Goal: Task Accomplishment & Management: Complete application form

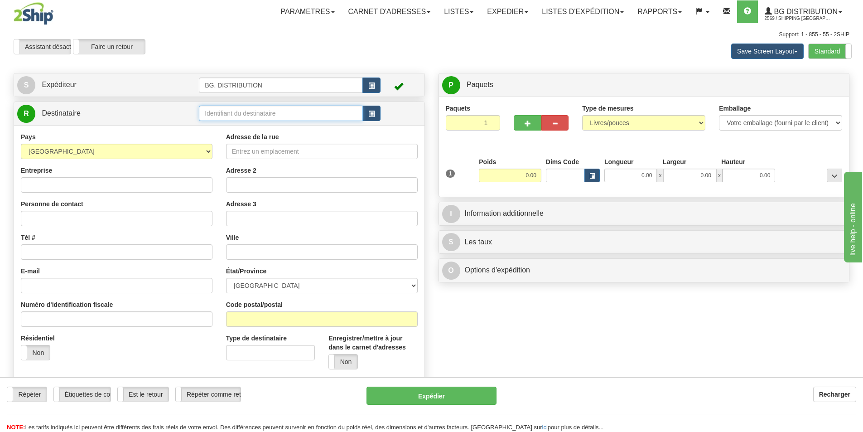
click at [270, 116] on input "text" at bounding box center [281, 113] width 164 height 15
type input "20141"
click button "Supprimer" at bounding box center [0, 0] width 0 height 0
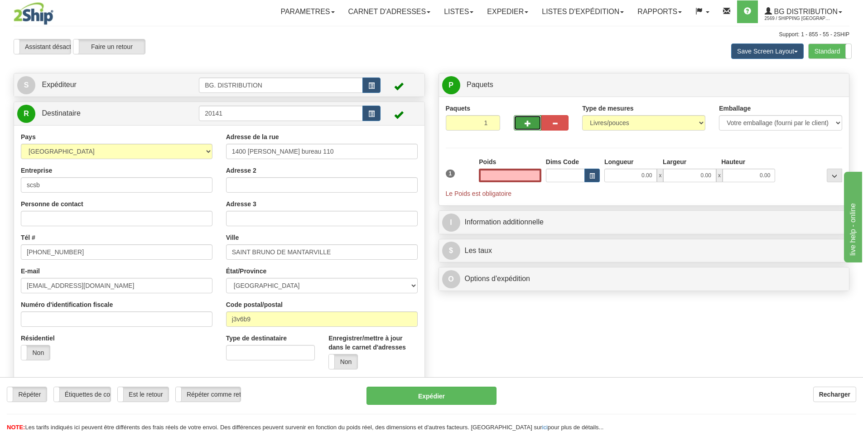
type input "0.00"
click at [526, 118] on button "button" at bounding box center [527, 122] width 27 height 15
click at [526, 124] on span "button" at bounding box center [528, 124] width 6 height 6
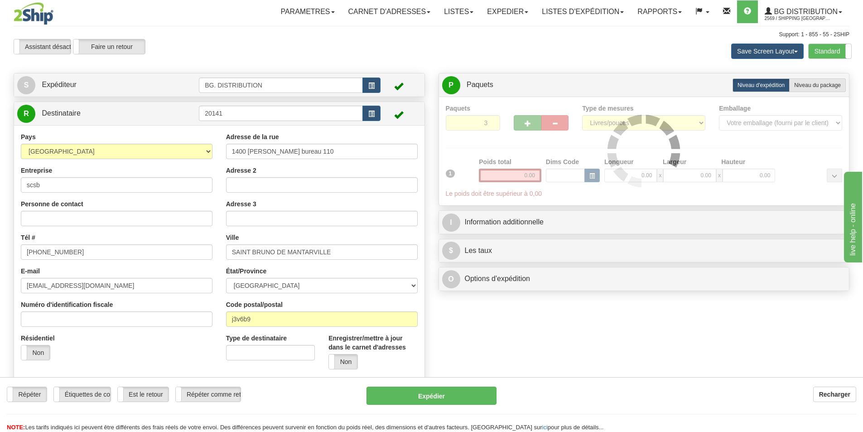
click at [526, 124] on div at bounding box center [644, 151] width 397 height 95
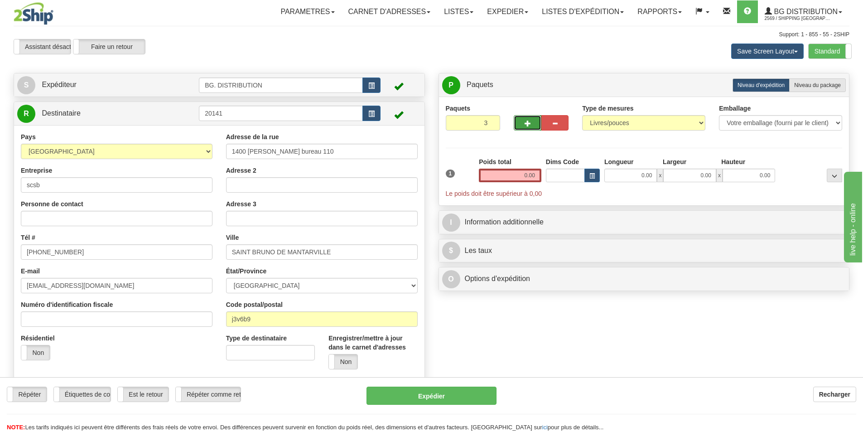
click at [529, 129] on button "button" at bounding box center [527, 122] width 27 height 15
click at [534, 123] on button "button" at bounding box center [527, 122] width 27 height 15
click at [530, 123] on span "button" at bounding box center [528, 124] width 6 height 6
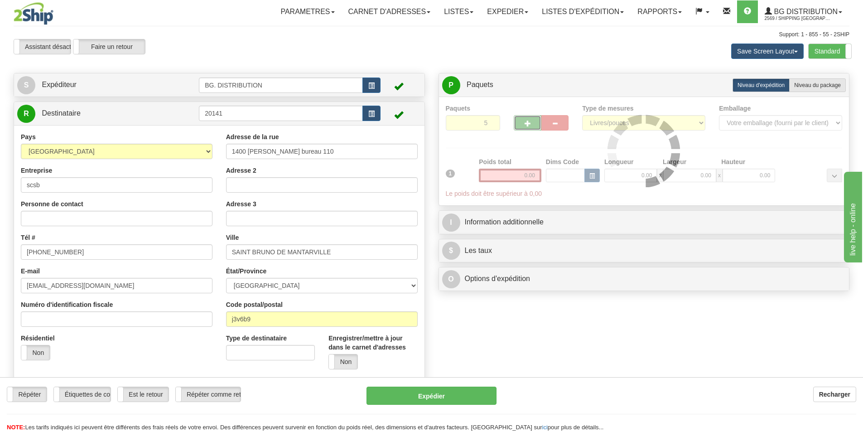
type input "6"
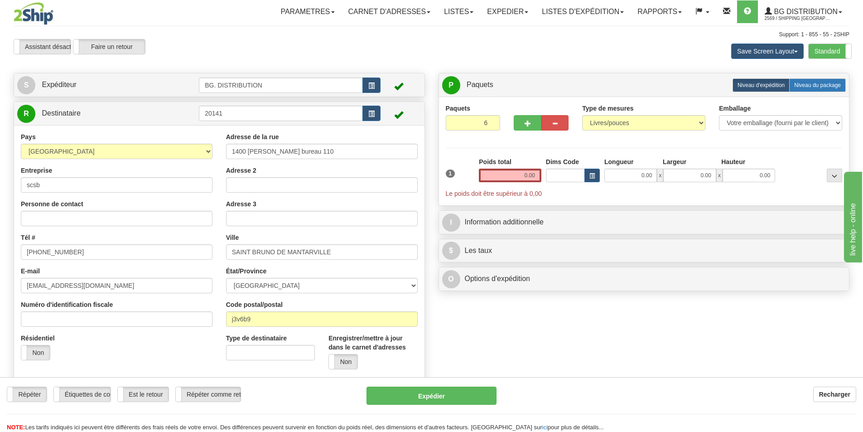
click at [821, 83] on span "Niveau du package" at bounding box center [817, 85] width 47 height 6
radio input "true"
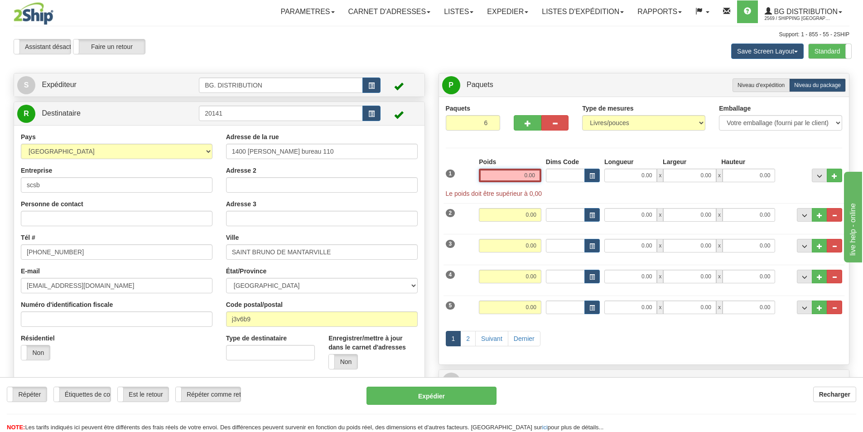
click at [508, 180] on input "0.00" at bounding box center [510, 176] width 63 height 14
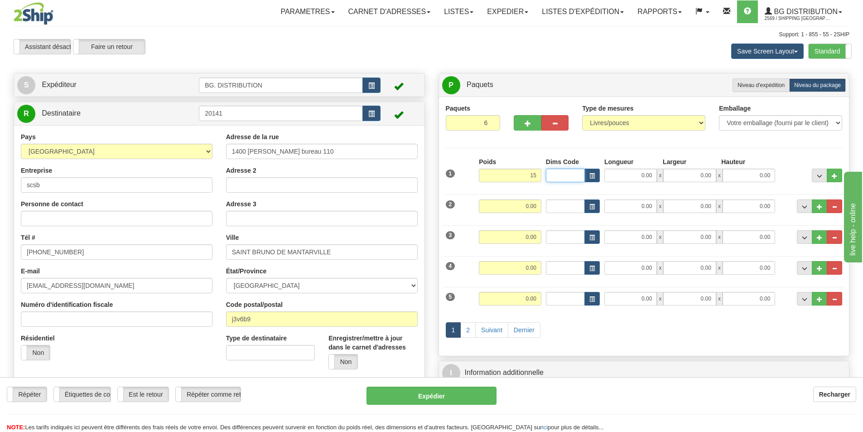
type input "15.00"
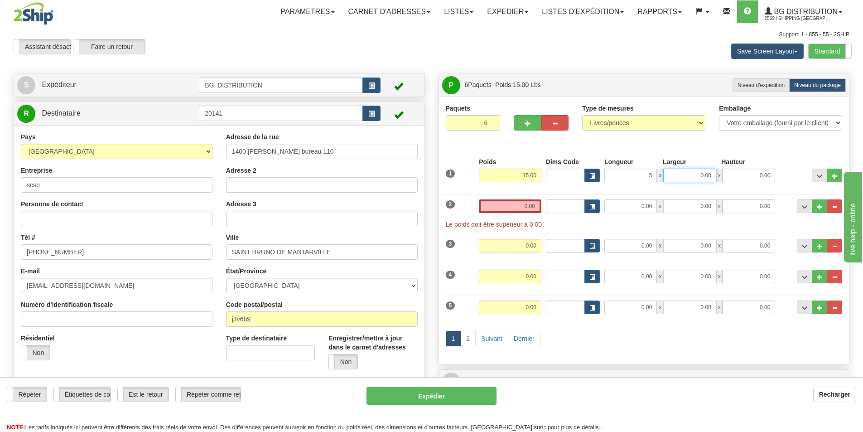
type input "5.00"
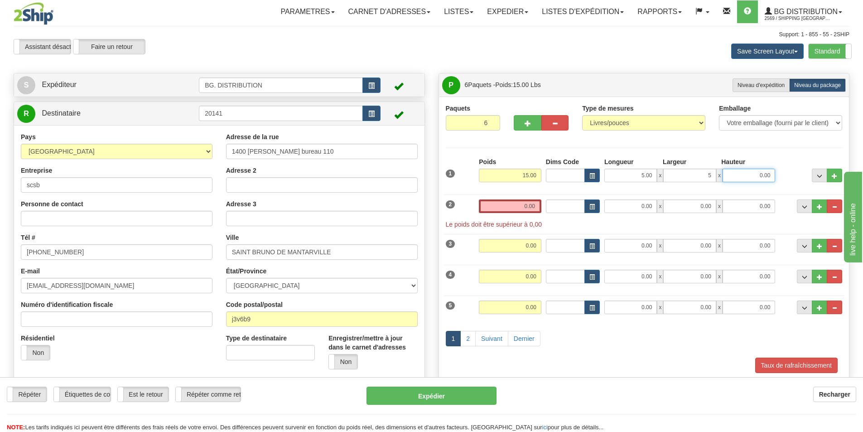
type input "5.00"
type input "54.00"
click at [515, 207] on input "0.00" at bounding box center [510, 206] width 63 height 14
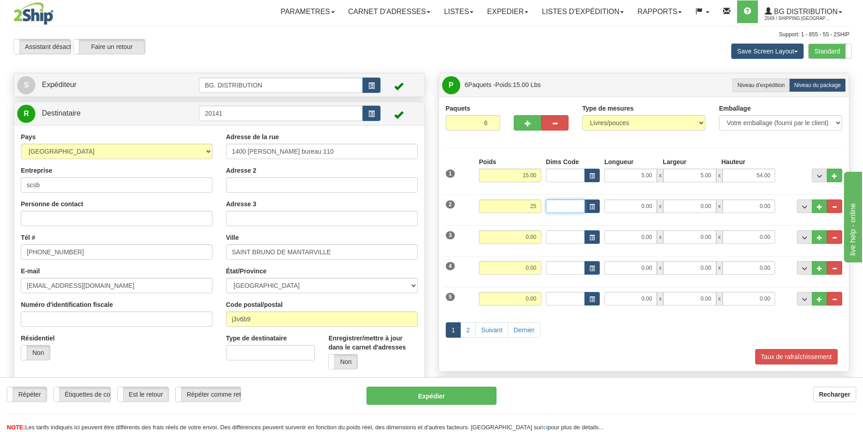
type input "25.00"
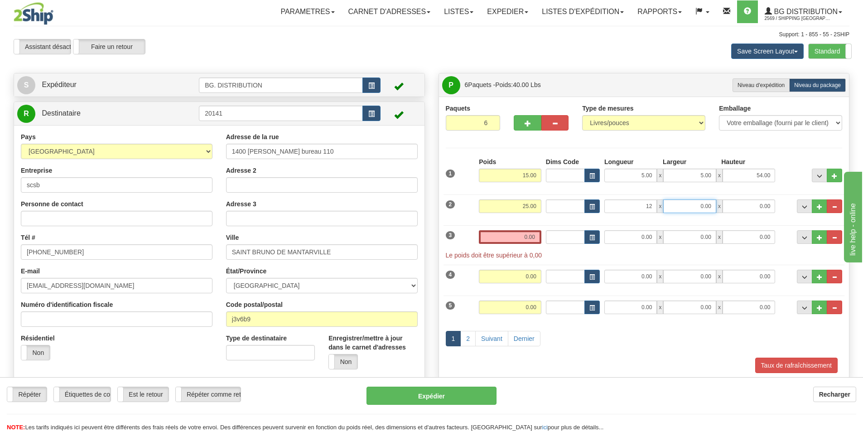
type input "12.00"
type input "24.00"
type input "11.00"
click at [526, 238] on input "0.00" at bounding box center [510, 237] width 63 height 14
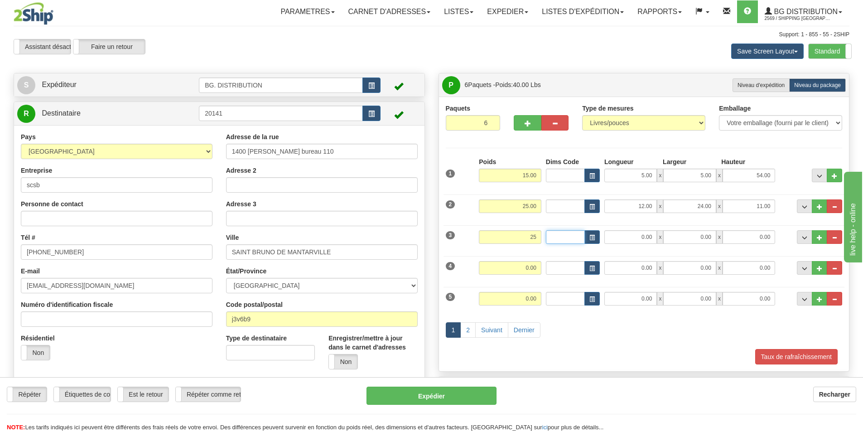
type input "25.00"
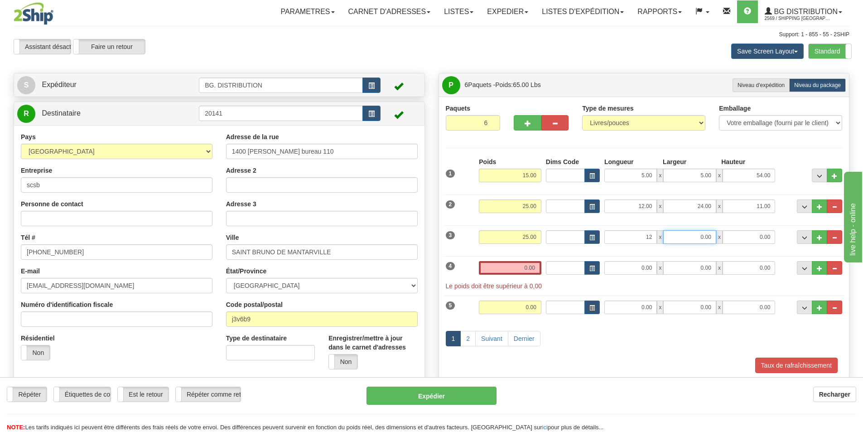
type input "12.00"
type input "24.00"
type input "11.00"
click at [526, 266] on input "0.00" at bounding box center [510, 268] width 63 height 14
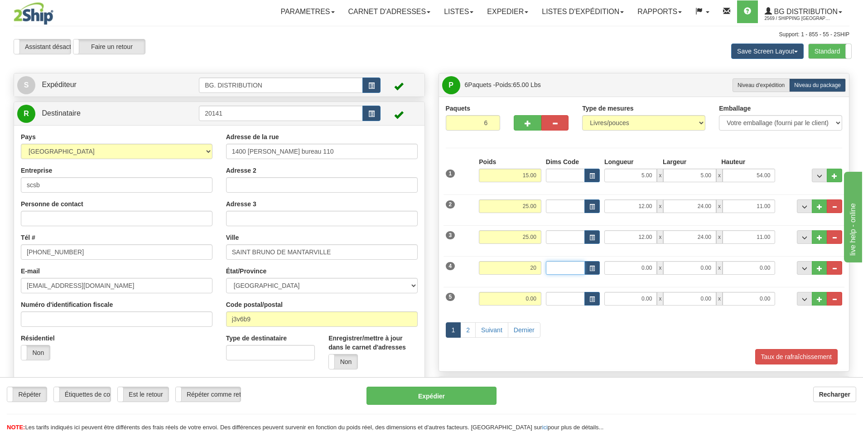
type input "20.00"
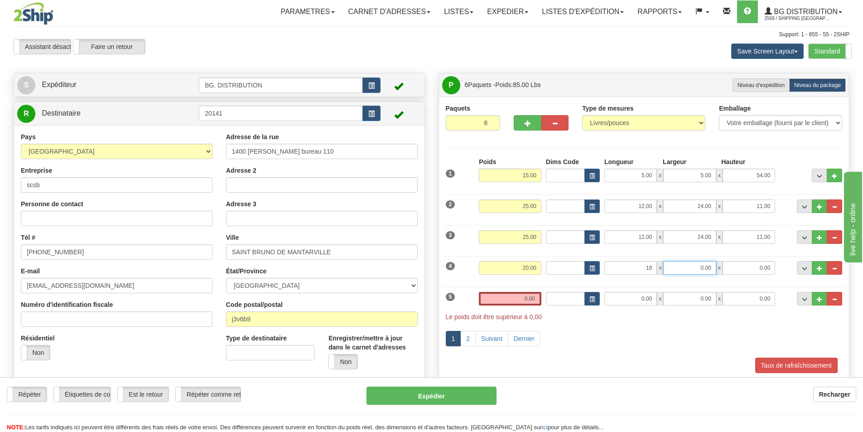
type input "18.00"
type input "20.00"
type input "11.00"
click at [511, 304] on input "0.00" at bounding box center [510, 299] width 63 height 14
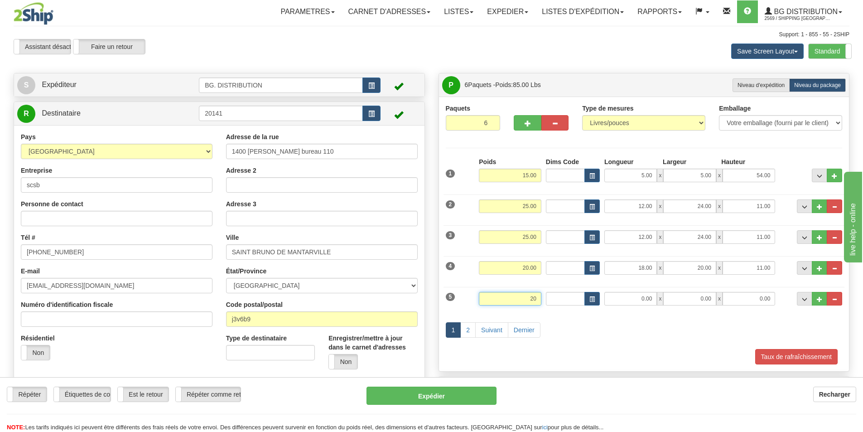
type input "2"
type input "15.00"
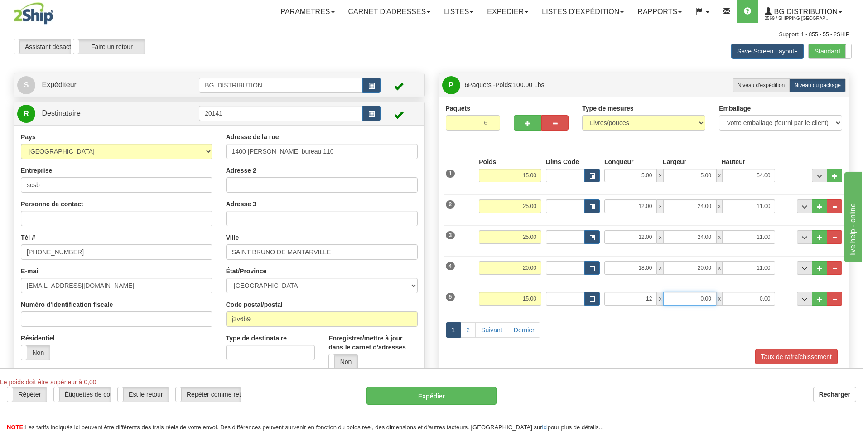
type input "12.00"
type input "15.00"
click at [468, 327] on link "2" at bounding box center [467, 329] width 15 height 15
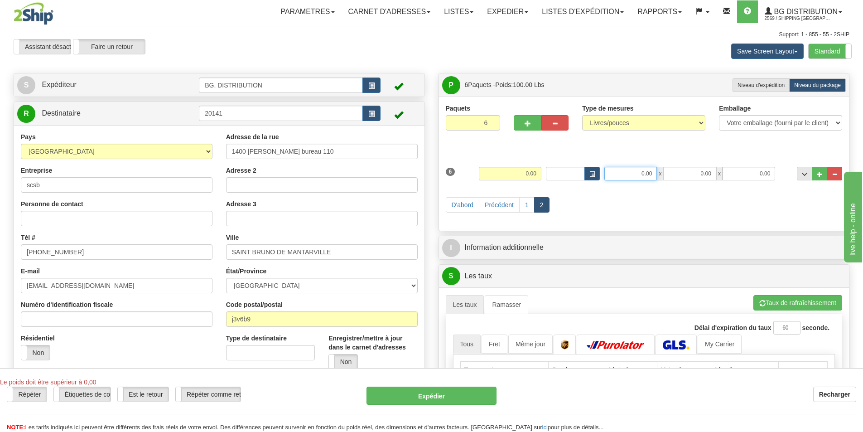
click at [633, 174] on input "0.00" at bounding box center [630, 174] width 53 height 14
type input "8.00"
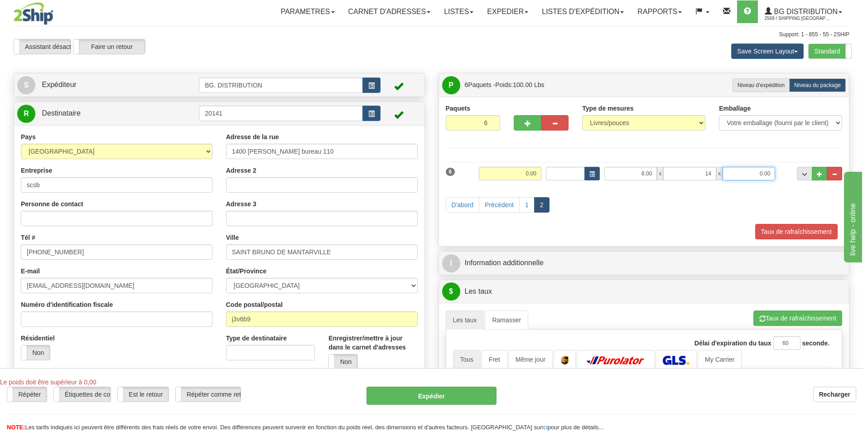
type input "14.00"
type input "4.00"
click at [528, 173] on input "0.00" at bounding box center [510, 174] width 63 height 14
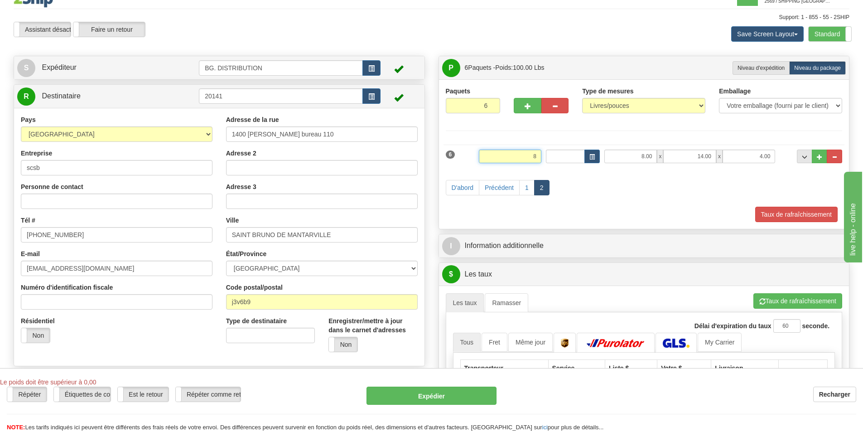
scroll to position [45, 0]
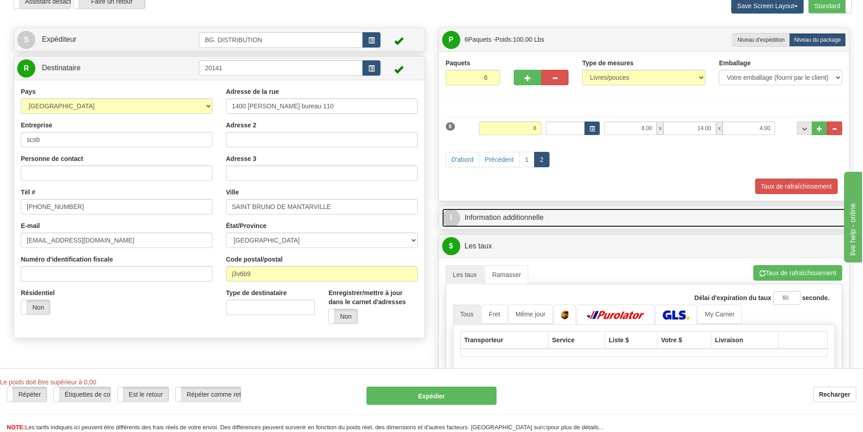
type input "8.00"
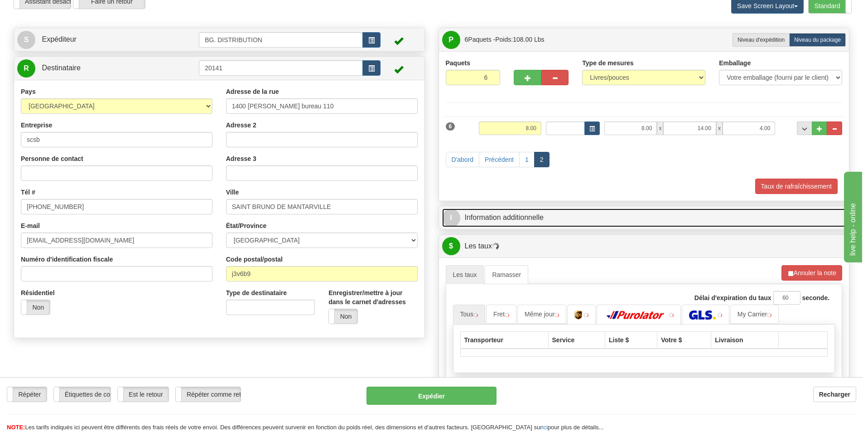
click at [613, 216] on link "I Information additionnelle" at bounding box center [644, 217] width 404 height 19
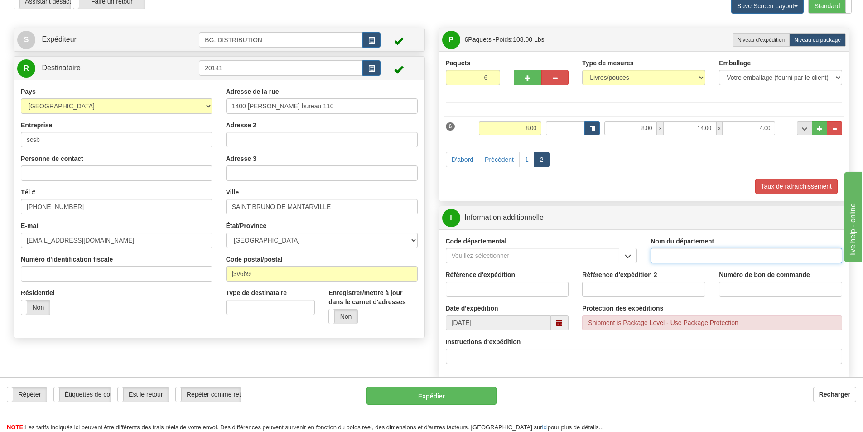
click at [687, 257] on input "Nom du département" at bounding box center [747, 255] width 192 height 15
type input "."
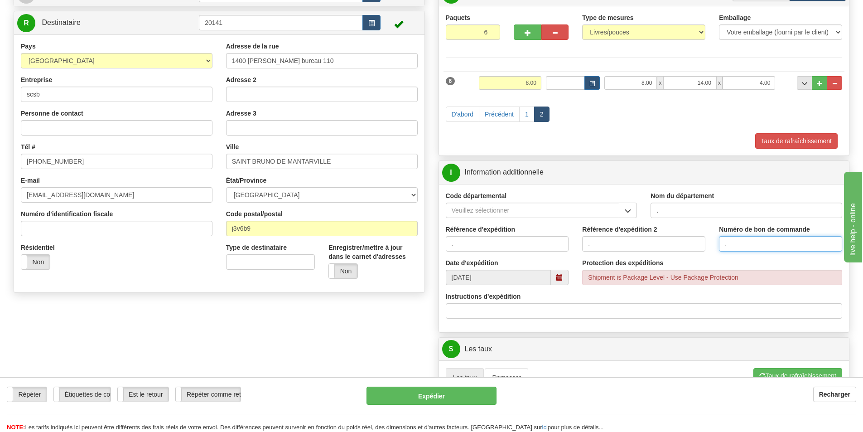
scroll to position [317, 0]
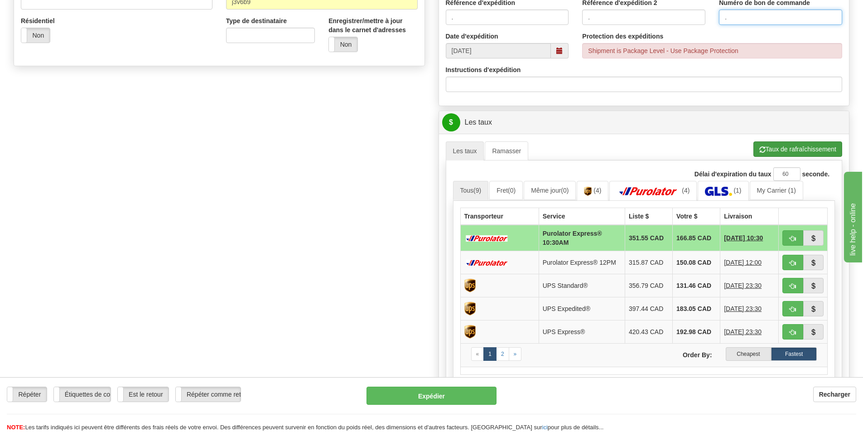
type input "."
click at [785, 150] on button "Taux de rafraîchissement" at bounding box center [797, 148] width 89 height 15
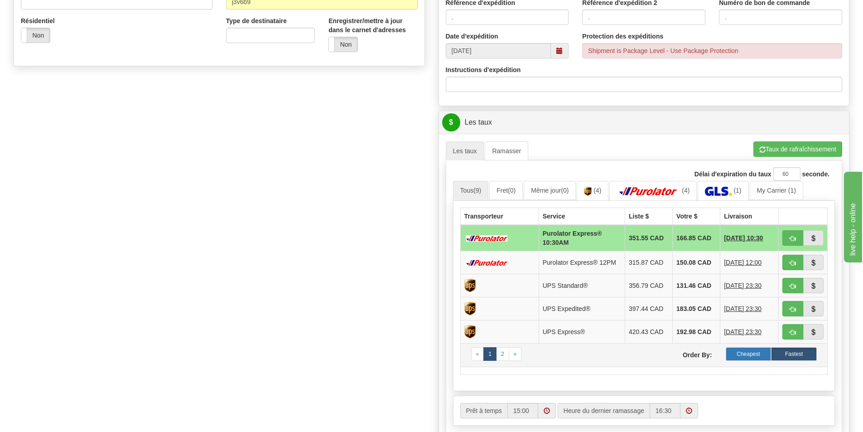
click at [752, 355] on label "Cheapest" at bounding box center [749, 354] width 46 height 14
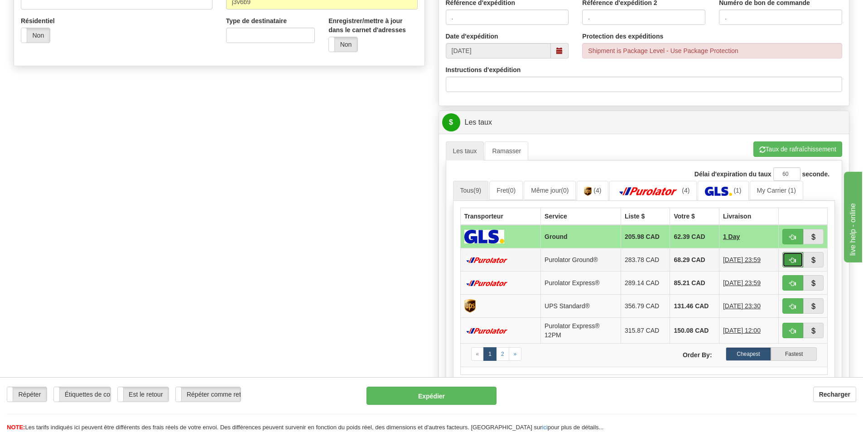
click at [790, 257] on span "button" at bounding box center [793, 260] width 6 height 6
type input "260"
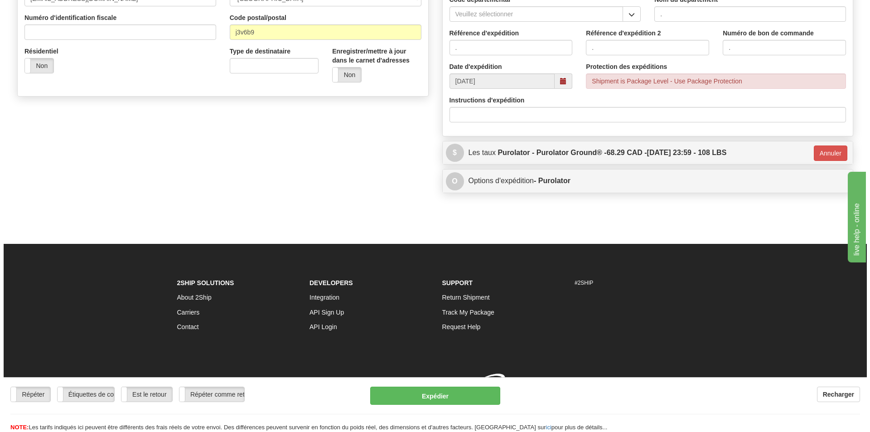
scroll to position [300, 0]
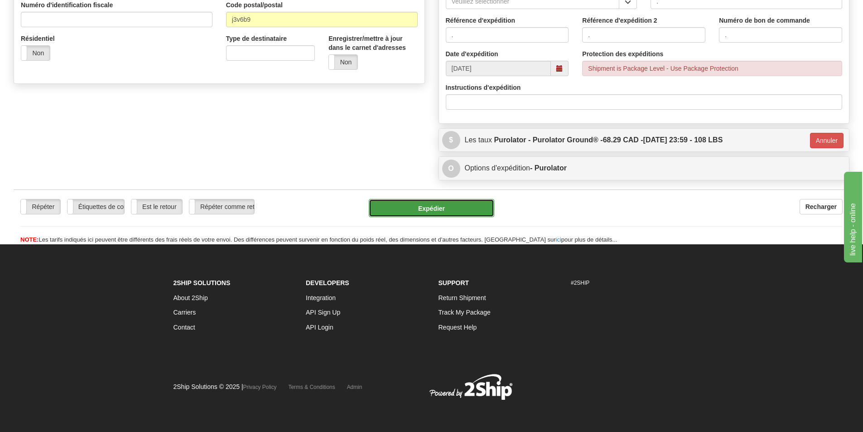
click at [435, 209] on button "Expédier" at bounding box center [431, 208] width 125 height 18
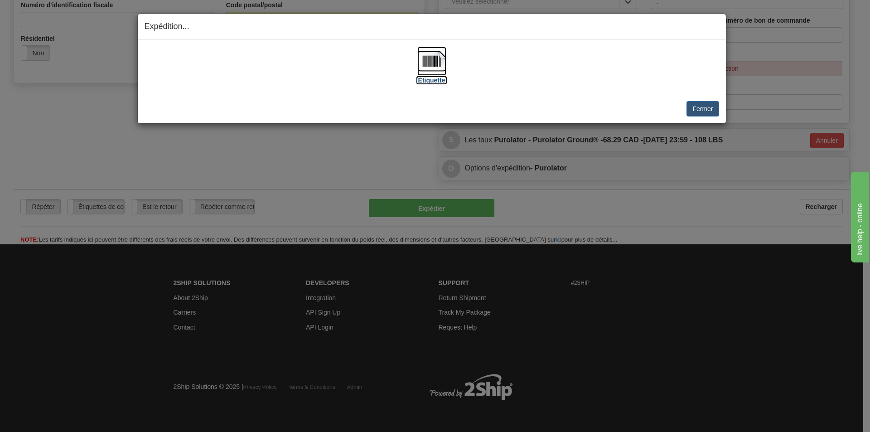
click at [432, 69] on img at bounding box center [431, 61] width 29 height 29
